Goal: Information Seeking & Learning: Check status

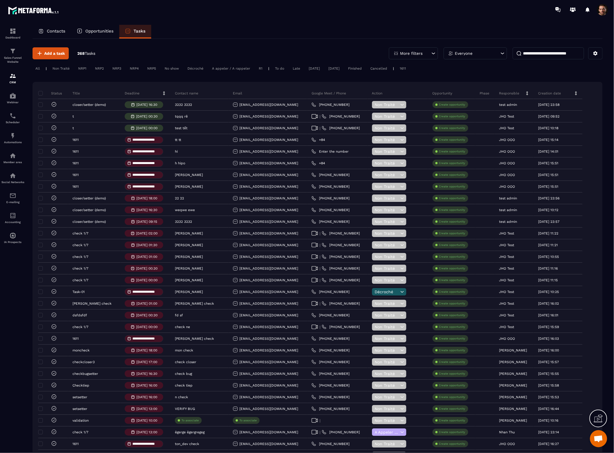
click at [103, 32] on p "Opportunities" at bounding box center [99, 31] width 28 height 5
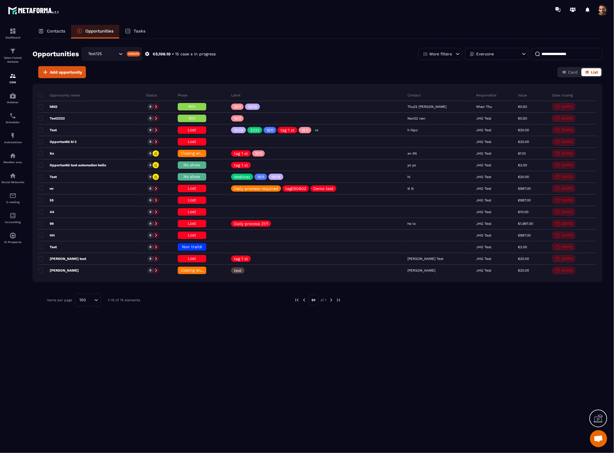
click at [452, 52] on div "More filters" at bounding box center [440, 54] width 44 height 12
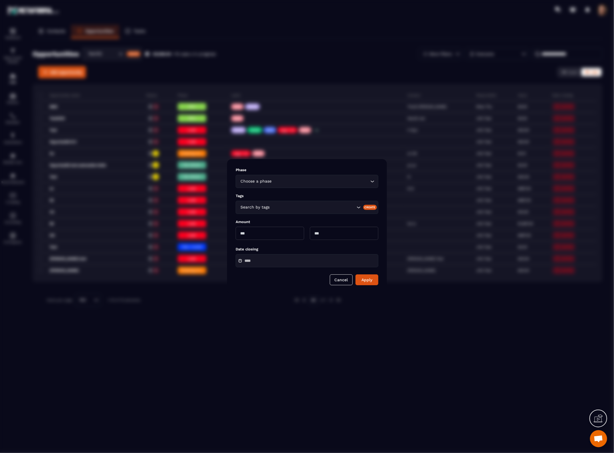
click at [359, 206] on icon "Search for option" at bounding box center [359, 207] width 6 height 6
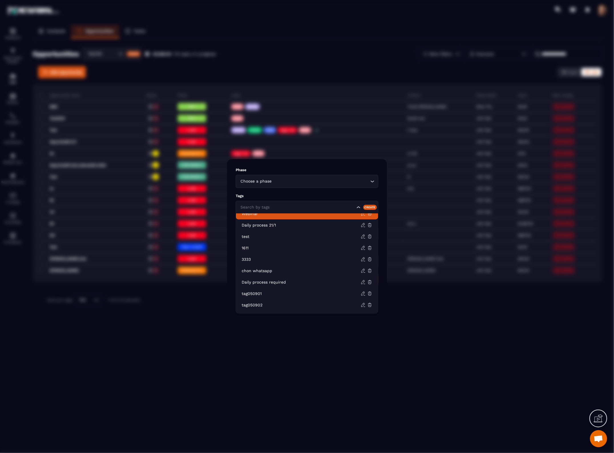
scroll to position [72, 0]
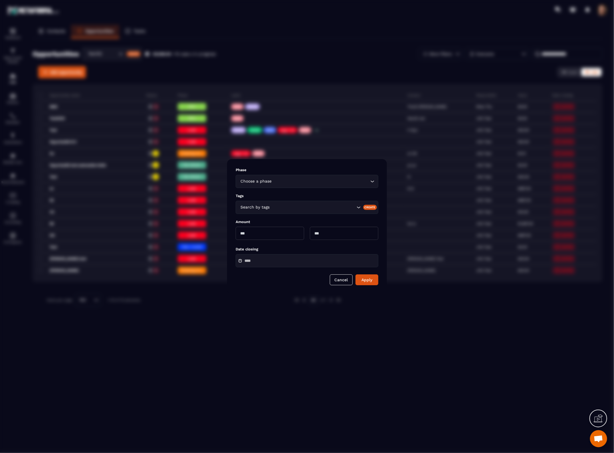
click at [336, 209] on input "Search for option" at bounding box center [313, 207] width 84 height 6
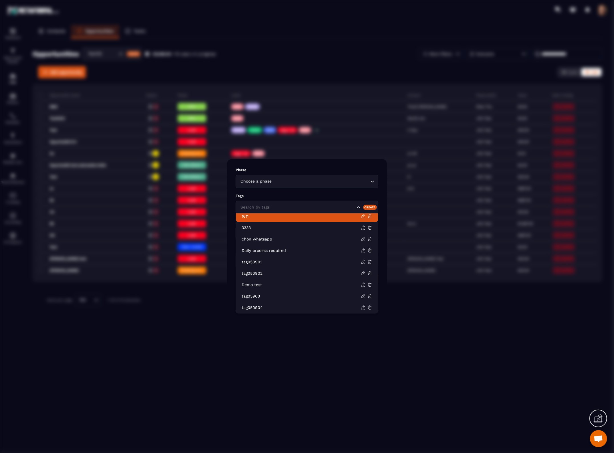
scroll to position [68, 0]
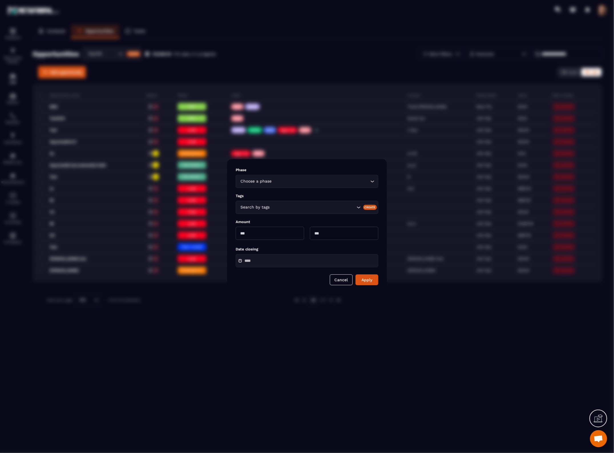
click at [424, 319] on div "Modal window" at bounding box center [307, 226] width 614 height 453
click at [435, 33] on div "Modal window" at bounding box center [307, 226] width 614 height 453
drag, startPoint x: 435, startPoint y: 33, endPoint x: 425, endPoint y: 30, distance: 10.7
click at [434, 32] on div "Modal window" at bounding box center [307, 226] width 614 height 453
drag, startPoint x: 376, startPoint y: 29, endPoint x: 339, endPoint y: 281, distance: 255.3
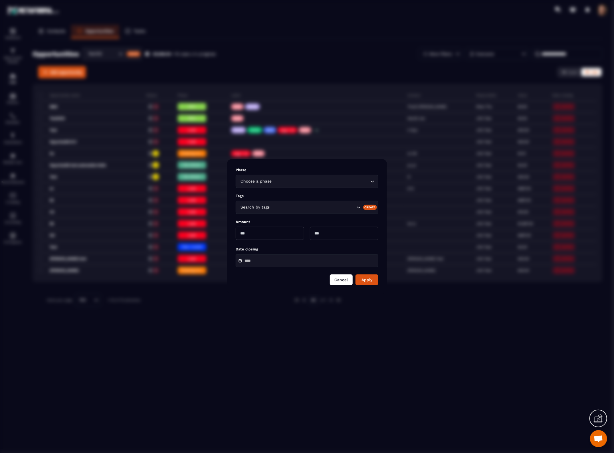
click at [339, 281] on button "Cancel" at bounding box center [341, 279] width 23 height 11
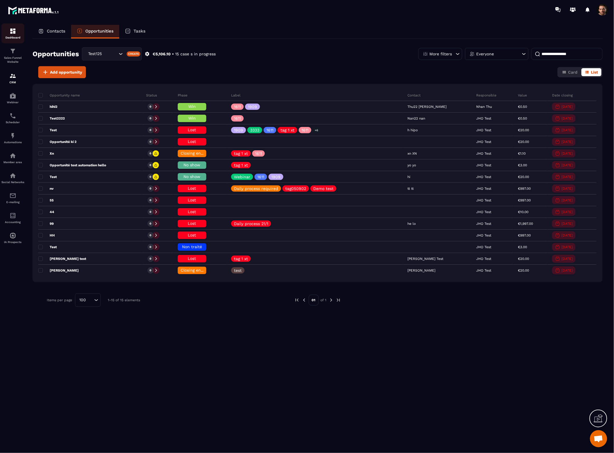
click at [12, 32] on img at bounding box center [12, 31] width 7 height 7
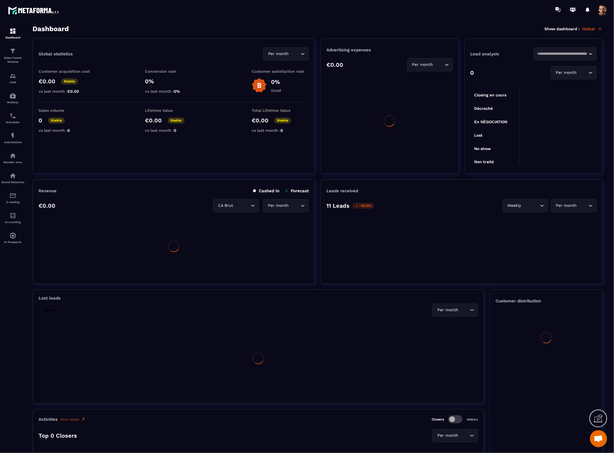
click at [600, 31] on icon at bounding box center [599, 28] width 5 height 5
click at [598, 28] on icon at bounding box center [599, 28] width 5 height 5
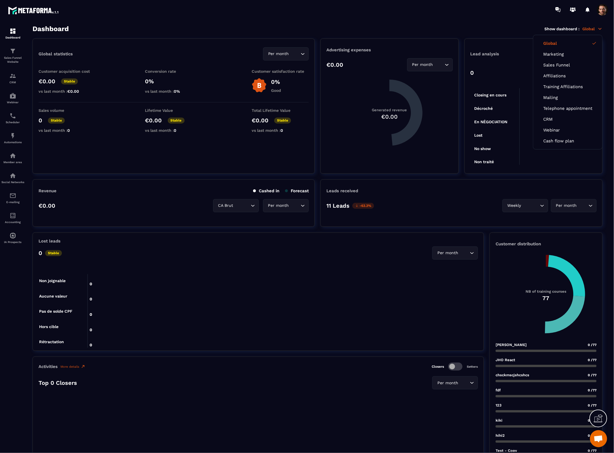
click at [600, 29] on icon at bounding box center [599, 28] width 3 height 1
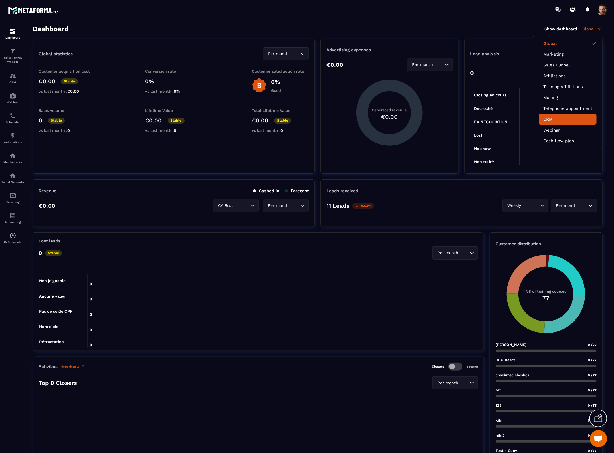
click at [551, 120] on link "CRM" at bounding box center [567, 119] width 49 height 5
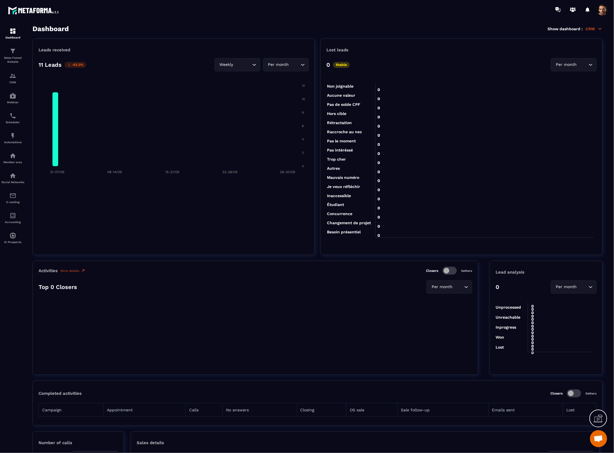
drag, startPoint x: 549, startPoint y: 271, endPoint x: 540, endPoint y: 269, distance: 9.7
click at [546, 270] on p "Lead analysis" at bounding box center [545, 272] width 101 height 5
drag, startPoint x: 534, startPoint y: 268, endPoint x: 583, endPoint y: 278, distance: 50.2
click at [583, 278] on div "Lead analysis 0 Per month Loading... 0 0 0 0 0 0 0 0 0 0 0 0 0 0 0 Unprocessed …" at bounding box center [545, 318] width 113 height 114
click at [543, 272] on p "Lead analysis" at bounding box center [545, 272] width 101 height 5
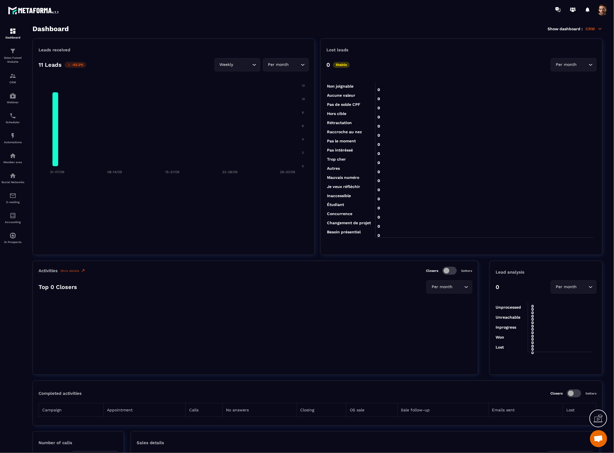
drag, startPoint x: 562, startPoint y: 270, endPoint x: 585, endPoint y: 272, distance: 23.2
click at [585, 272] on p "Lead analysis" at bounding box center [545, 272] width 101 height 5
drag, startPoint x: 591, startPoint y: 278, endPoint x: 549, endPoint y: 271, distance: 42.3
click at [549, 271] on div "Lead analysis 0 Per month Loading... 0 0 0 0 0 0 0 0 0 0 0 0 0 0 0 Unprocessed …" at bounding box center [545, 318] width 113 height 114
click at [541, 274] on p "Lead analysis" at bounding box center [545, 272] width 101 height 5
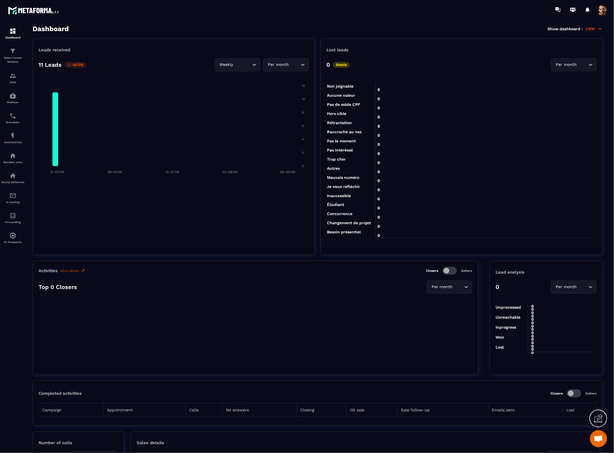
drag, startPoint x: 566, startPoint y: 263, endPoint x: 579, endPoint y: 270, distance: 15.2
click at [579, 270] on div "Lead analysis 0 Per month Loading... 0 0 0 0 0 0 0 0 0 0 0 0 0 0 0 Unprocessed …" at bounding box center [545, 318] width 113 height 114
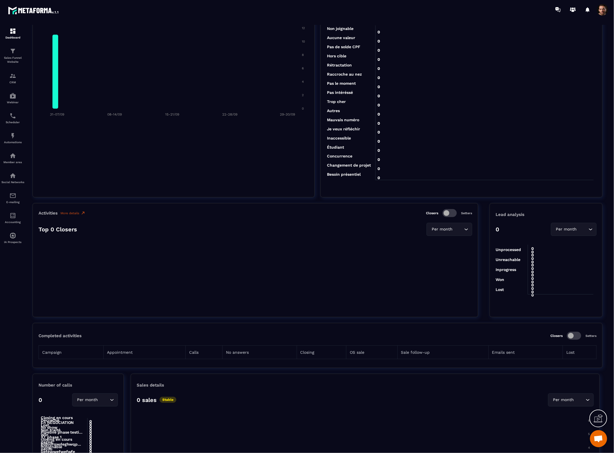
scroll to position [143, 0]
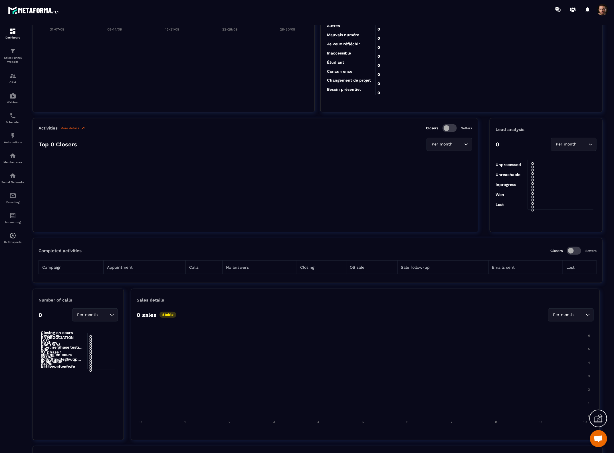
click at [562, 128] on p "Lead analysis" at bounding box center [545, 129] width 101 height 5
click at [592, 143] on icon "Search for option" at bounding box center [590, 144] width 6 height 6
click at [566, 166] on p "Year" at bounding box center [574, 168] width 34 height 6
click at [584, 145] on input "Search for option" at bounding box center [576, 144] width 22 height 6
click at [564, 176] on p "Custom date" at bounding box center [574, 179] width 34 height 6
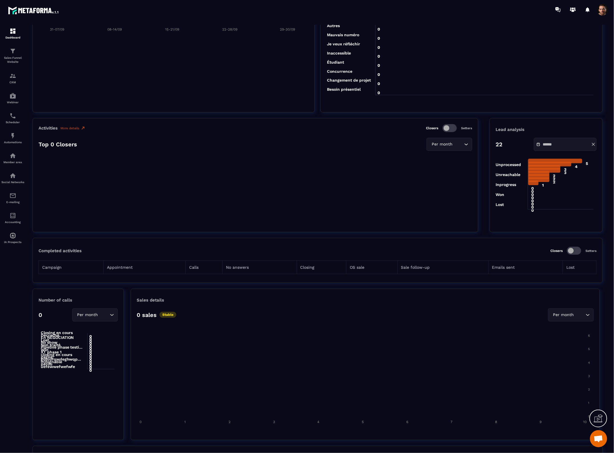
click at [591, 143] on icon at bounding box center [593, 144] width 5 height 5
click at [577, 145] on input "Search for option" at bounding box center [570, 144] width 33 height 6
click at [568, 157] on p "Per month" at bounding box center [574, 156] width 34 height 6
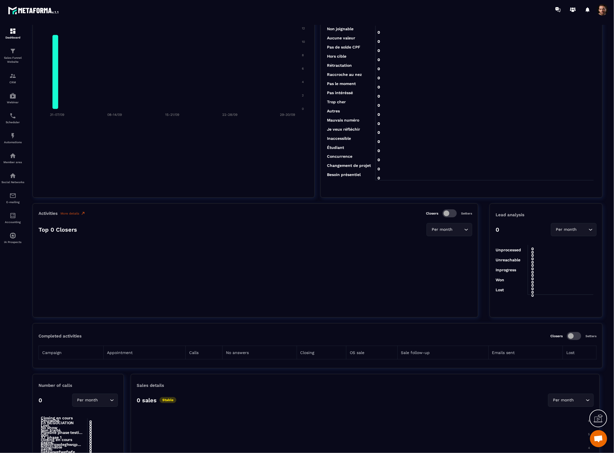
scroll to position [0, 0]
